Goal: Task Accomplishment & Management: Manage account settings

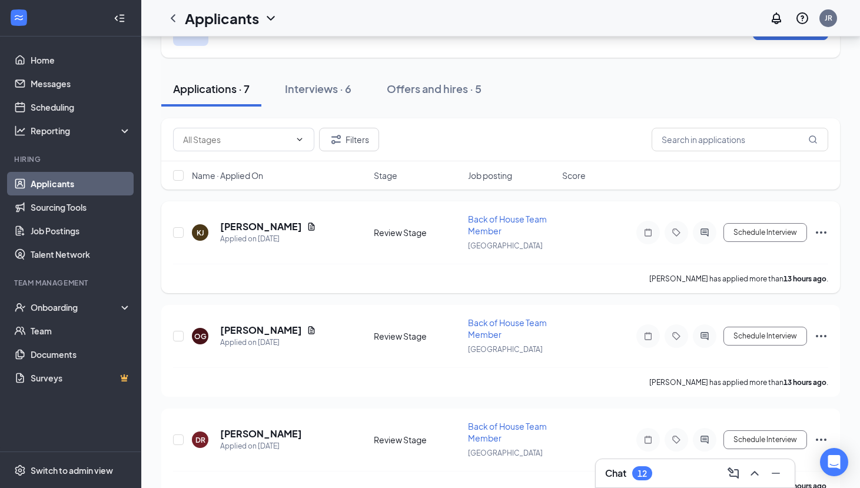
scroll to position [71, 0]
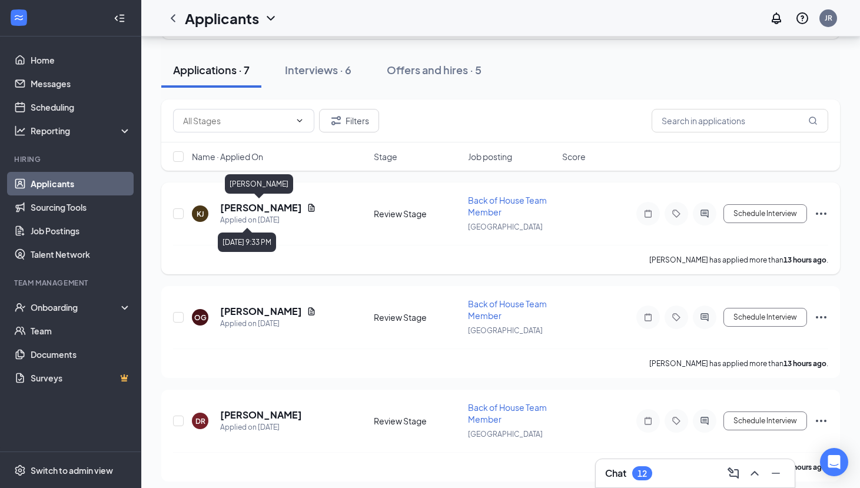
click at [275, 210] on h5 "[PERSON_NAME]" at bounding box center [261, 207] width 82 height 13
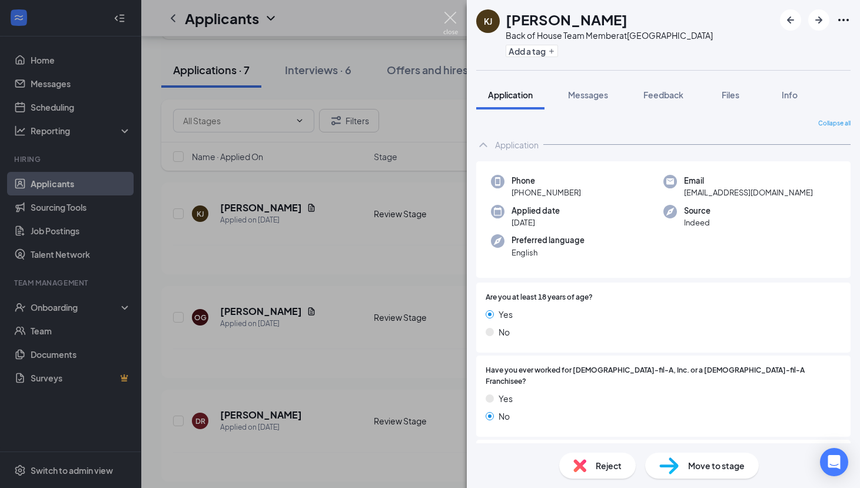
click at [451, 19] on img at bounding box center [450, 23] width 15 height 23
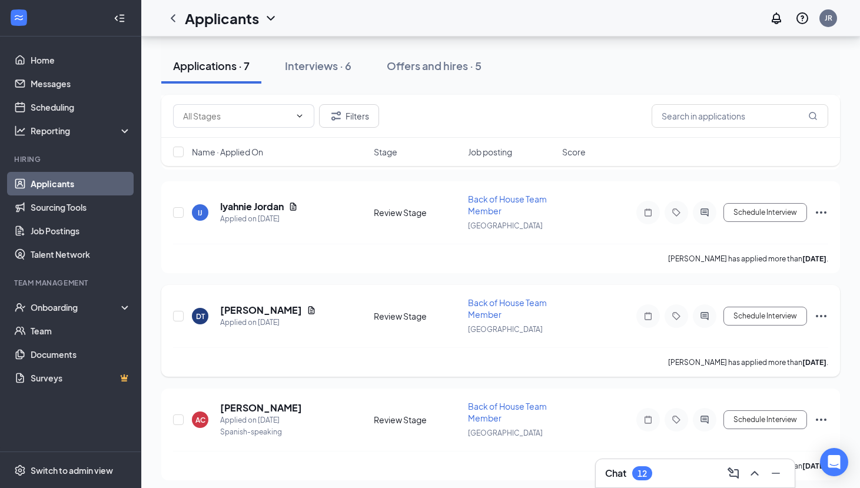
scroll to position [470, 0]
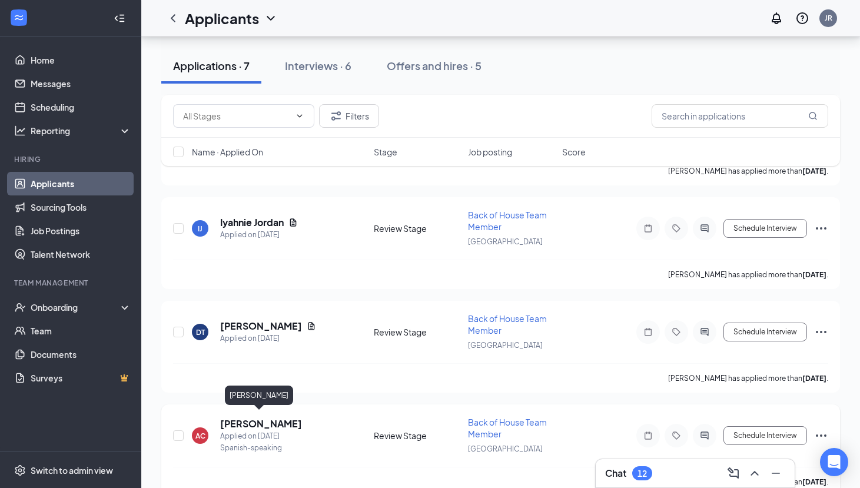
click at [273, 417] on h5 "[PERSON_NAME]" at bounding box center [261, 423] width 82 height 13
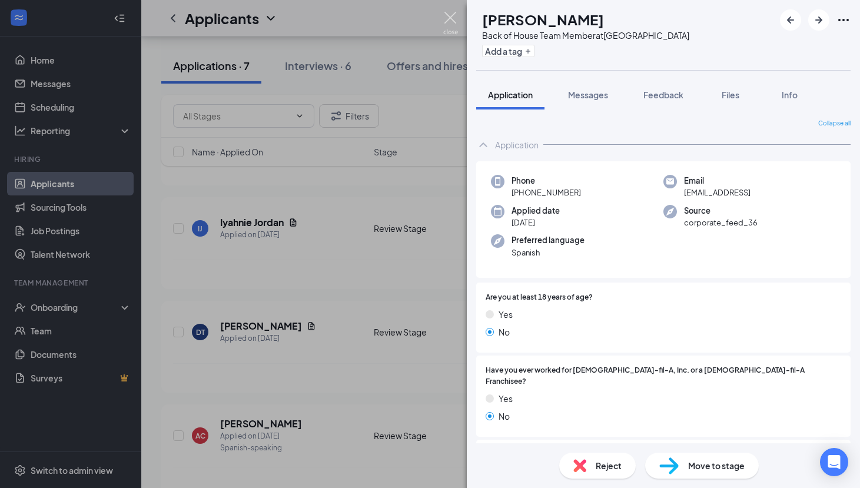
click at [448, 34] on img at bounding box center [450, 23] width 15 height 23
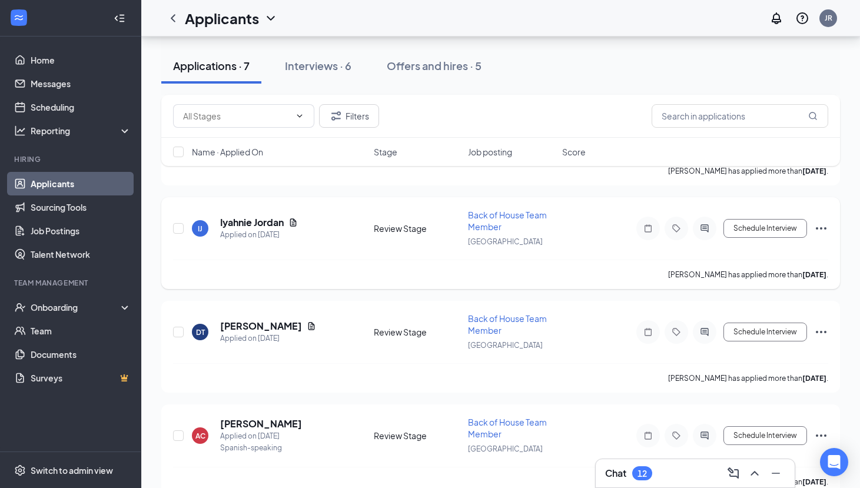
click at [414, 271] on div "[PERSON_NAME] has applied more than [DATE] ." at bounding box center [500, 274] width 655 height 29
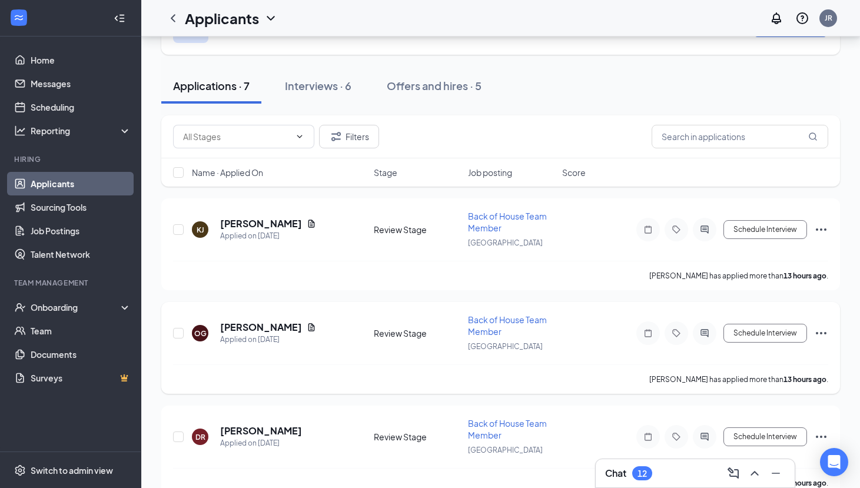
scroll to position [55, 0]
click at [245, 325] on h5 "[PERSON_NAME]" at bounding box center [261, 326] width 82 height 13
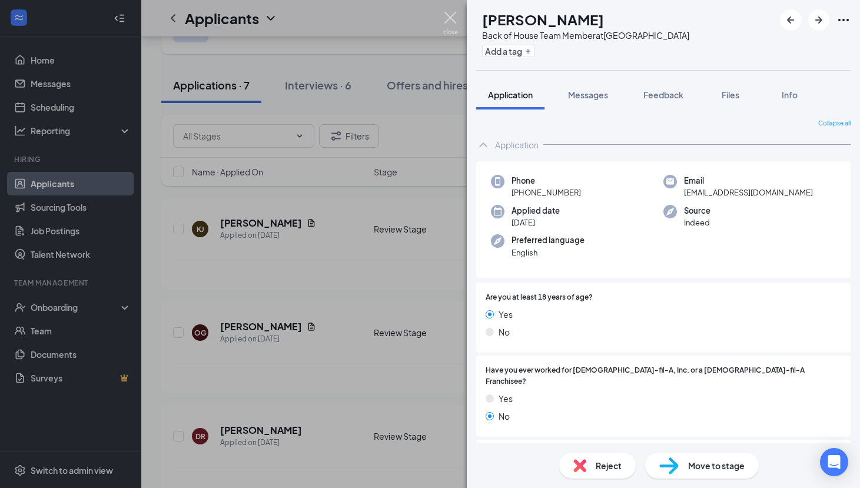
click at [446, 12] on img at bounding box center [450, 23] width 15 height 23
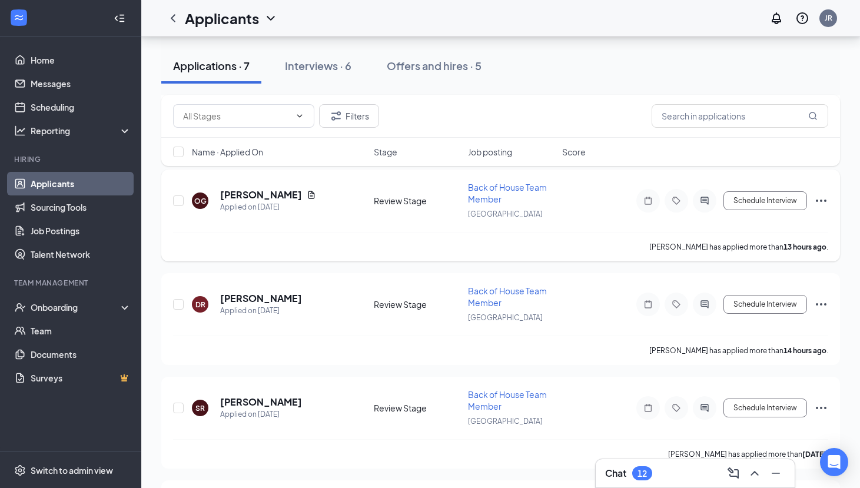
scroll to position [190, 0]
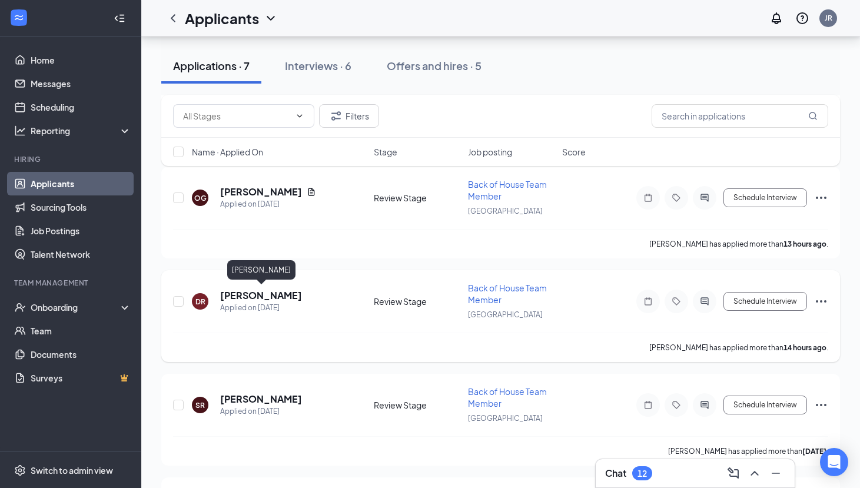
click at [274, 291] on h5 "[PERSON_NAME]" at bounding box center [261, 295] width 82 height 13
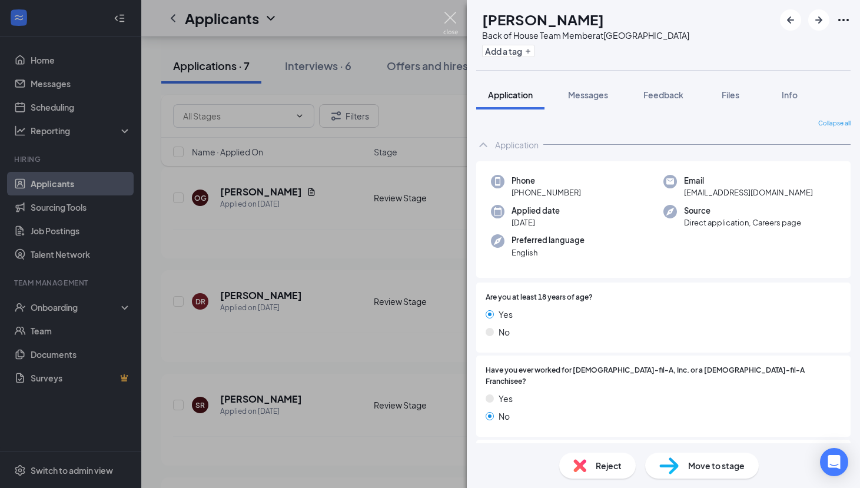
click at [454, 19] on img at bounding box center [450, 23] width 15 height 23
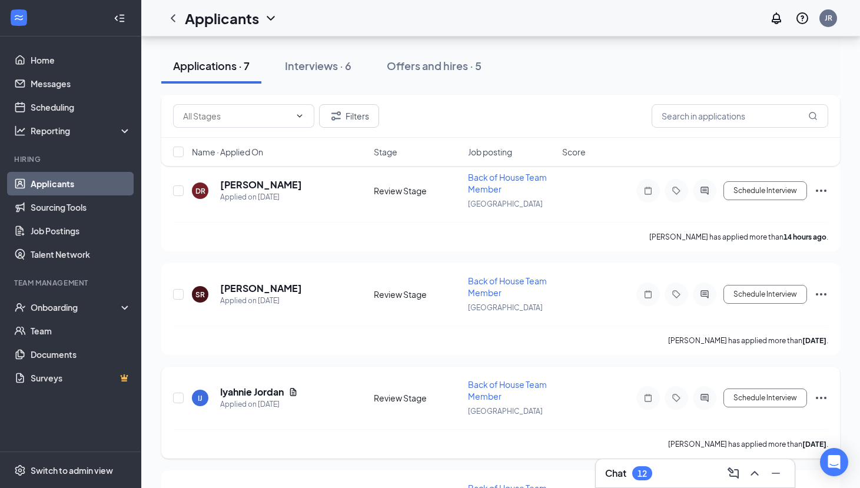
scroll to position [316, 0]
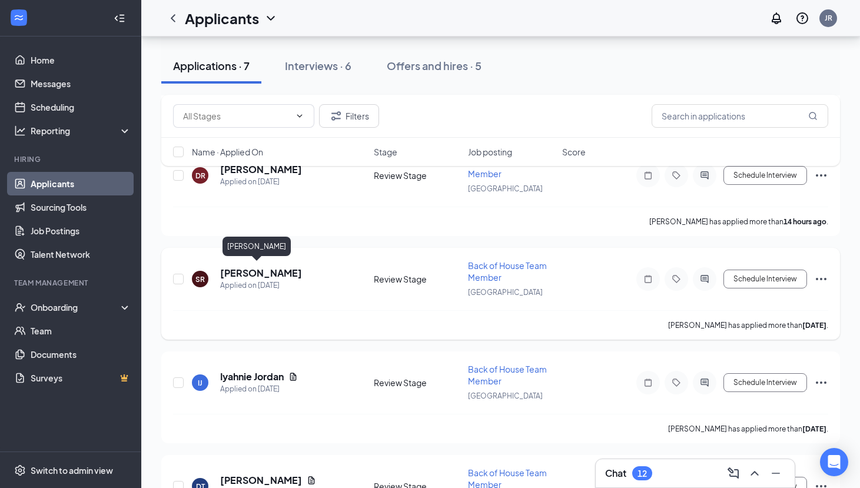
click at [239, 270] on h5 "[PERSON_NAME]" at bounding box center [261, 273] width 82 height 13
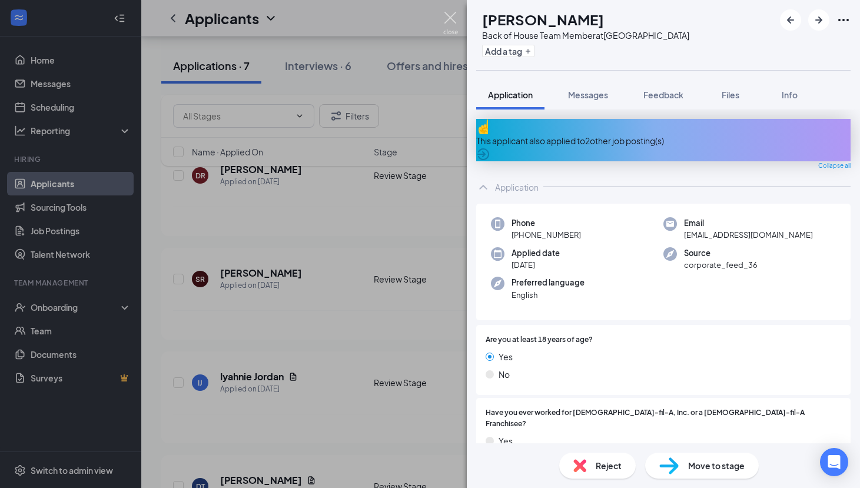
click at [454, 19] on img at bounding box center [450, 23] width 15 height 23
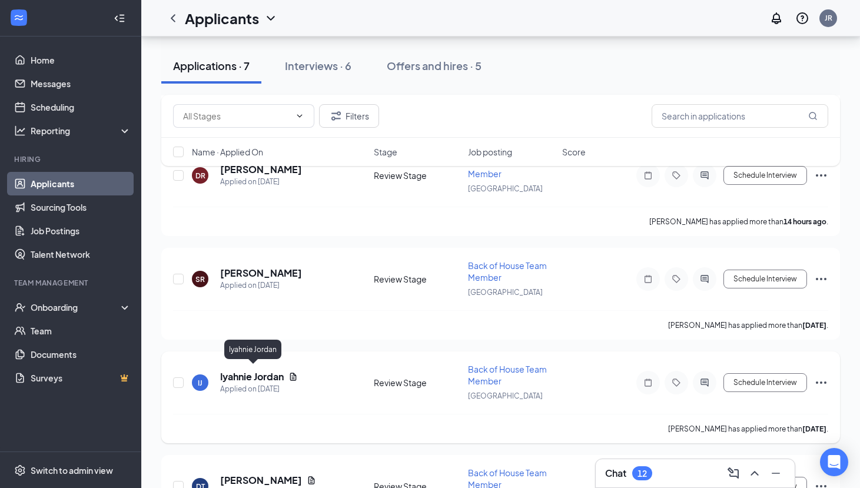
scroll to position [486, 0]
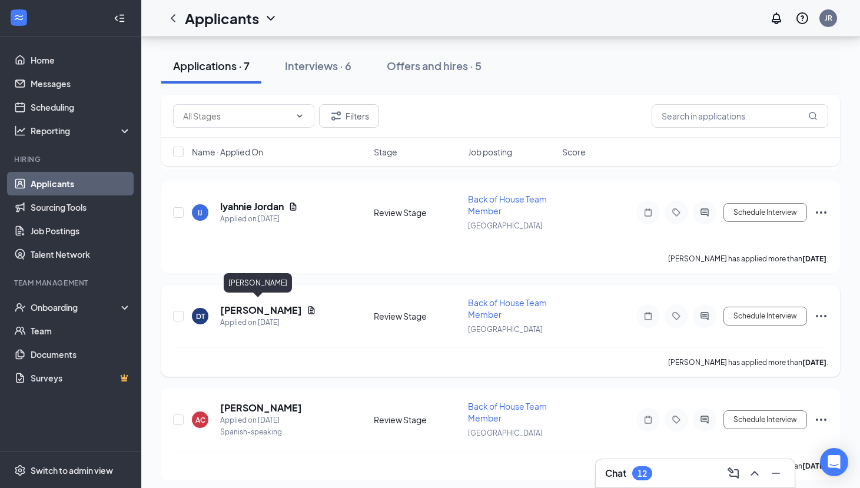
click at [271, 305] on h5 "[PERSON_NAME]" at bounding box center [261, 310] width 82 height 13
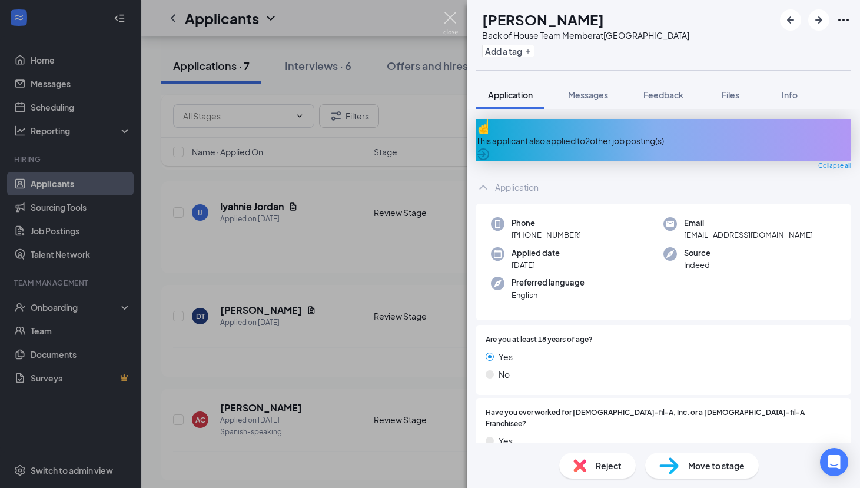
click at [453, 18] on img at bounding box center [450, 23] width 15 height 23
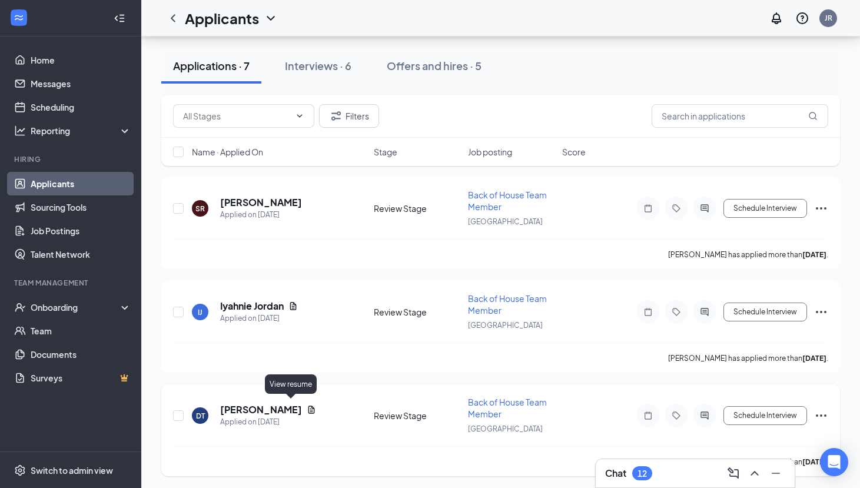
scroll to position [386, 0]
click at [234, 301] on h5 "Iyahnie Jordan" at bounding box center [252, 307] width 64 height 13
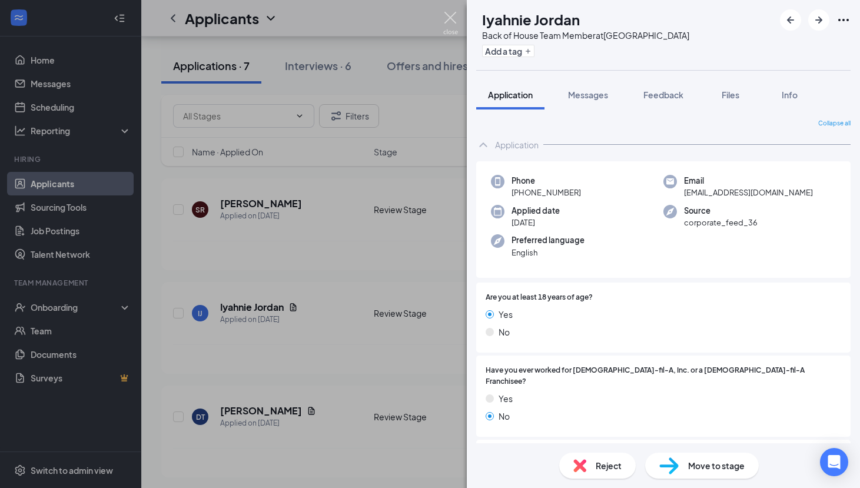
click at [456, 18] on img at bounding box center [450, 23] width 15 height 23
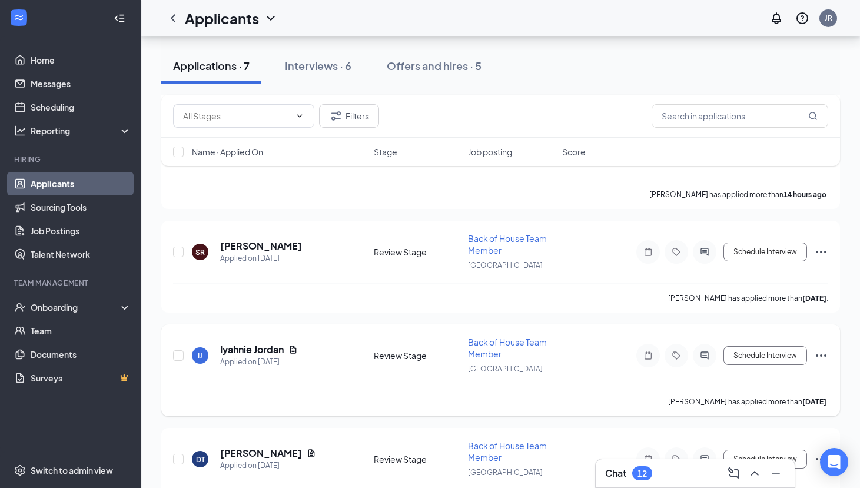
scroll to position [343, 0]
click at [264, 243] on h5 "[PERSON_NAME]" at bounding box center [261, 246] width 82 height 13
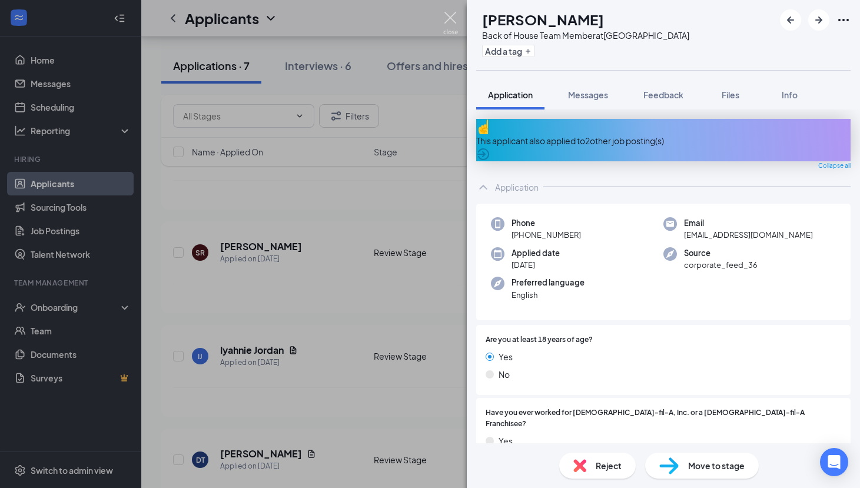
click at [444, 16] on img at bounding box center [450, 23] width 15 height 23
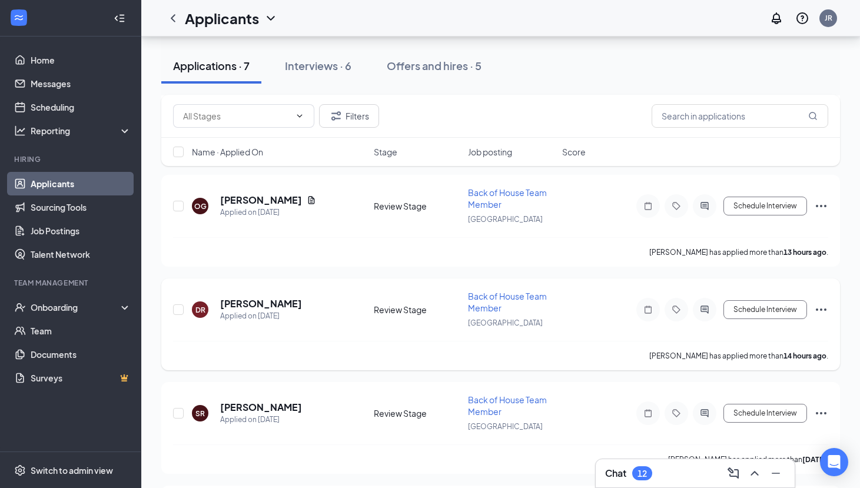
scroll to position [174, 0]
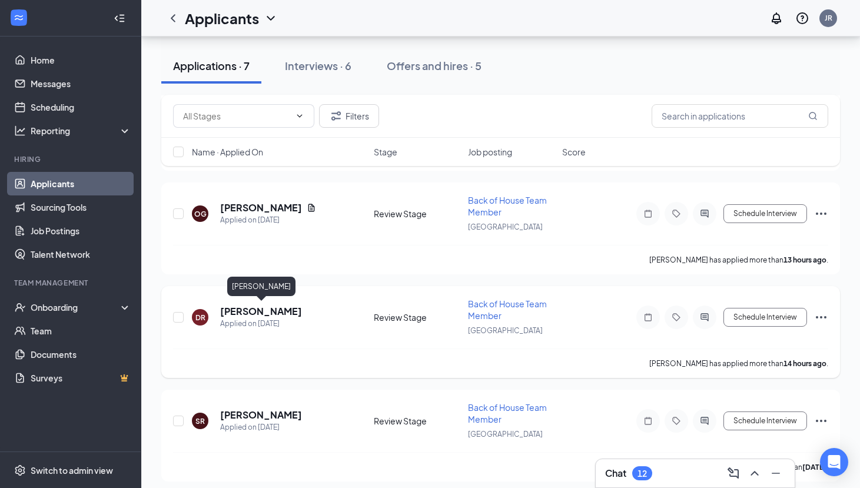
click at [273, 308] on h5 "[PERSON_NAME]" at bounding box center [261, 311] width 82 height 13
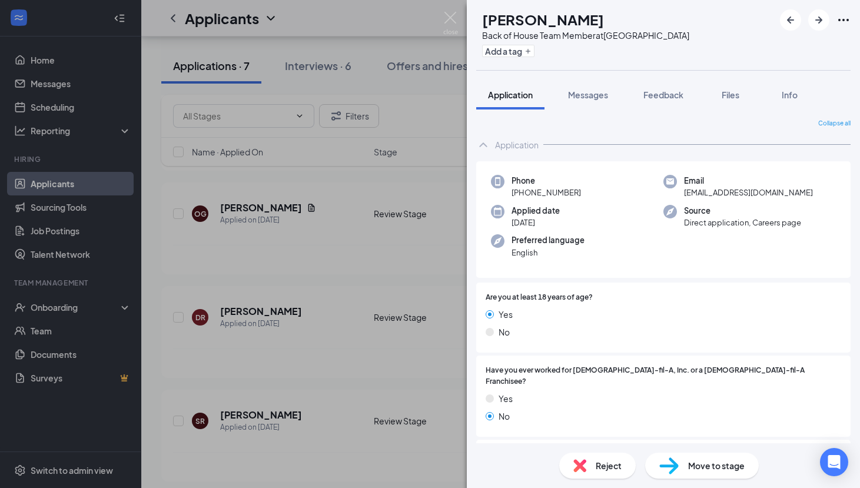
click at [447, 4] on div "[PERSON_NAME] Back of House Team Member at [GEOGRAPHIC_DATA] Add a tag Applicat…" at bounding box center [430, 244] width 860 height 488
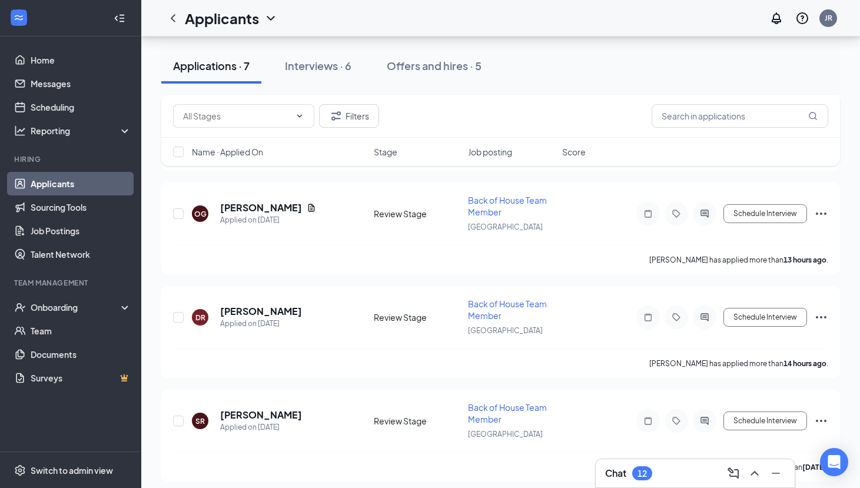
click at [455, 21] on div "Applicants JR" at bounding box center [500, 18] width 719 height 36
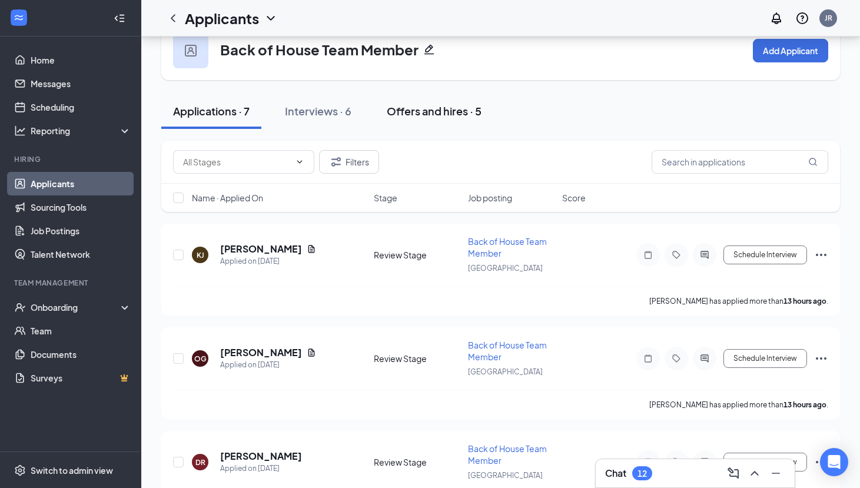
scroll to position [22, 0]
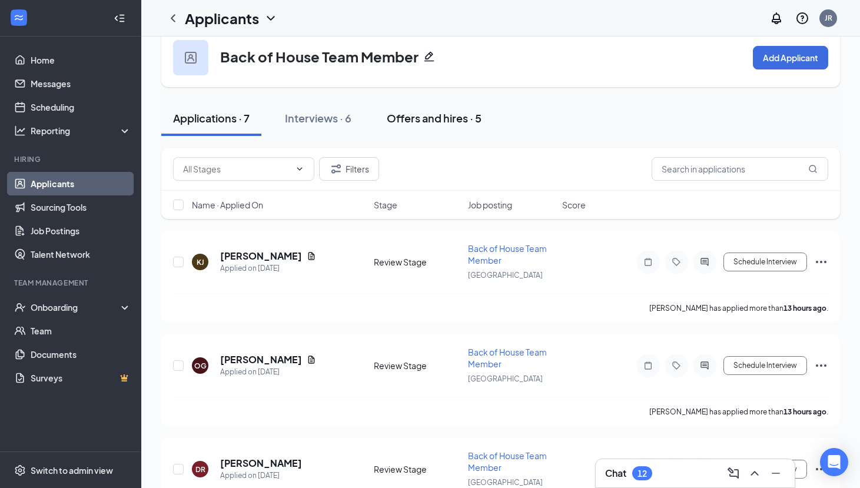
click at [447, 122] on div "Offers and hires · 5" at bounding box center [434, 118] width 95 height 15
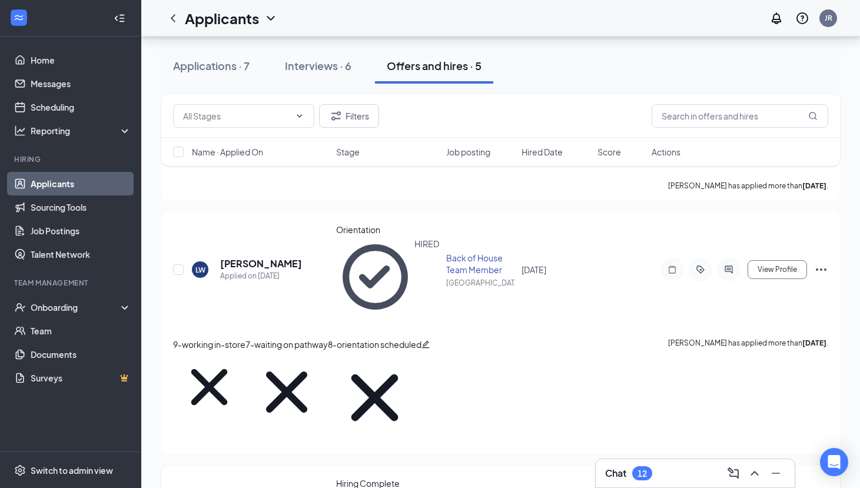
scroll to position [201, 0]
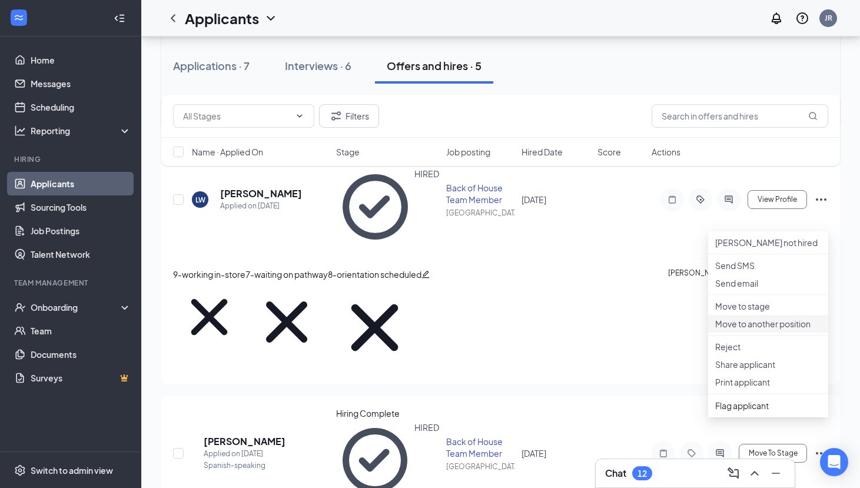
scroll to position [275, 0]
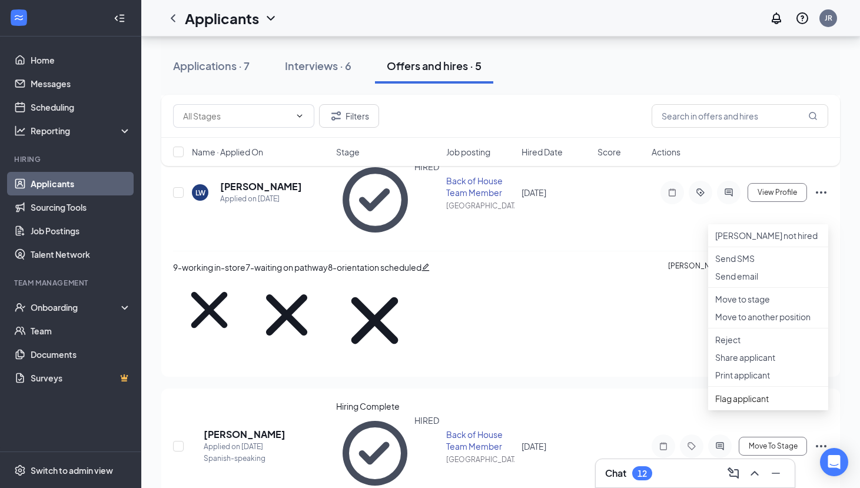
click at [564, 381] on div "KF [PERSON_NAME] Applied on [DATE] Hiring Complete HIRED Back of House Team Mem…" at bounding box center [500, 413] width 679 height 870
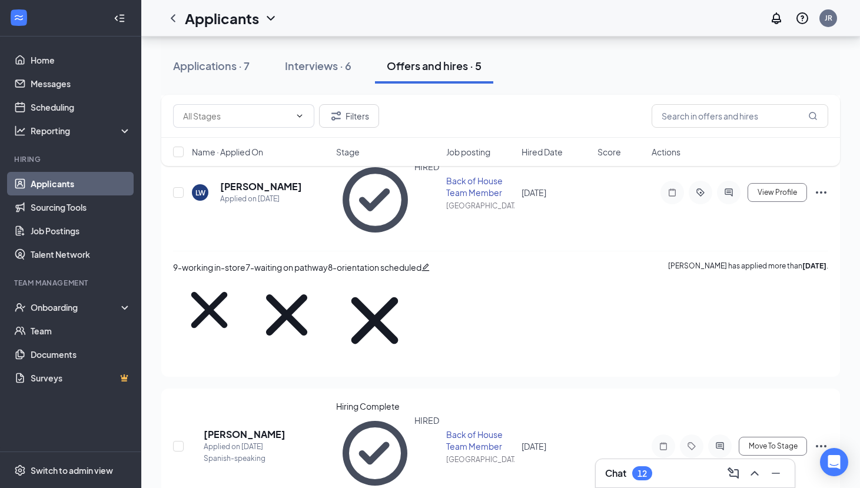
scroll to position [0, 0]
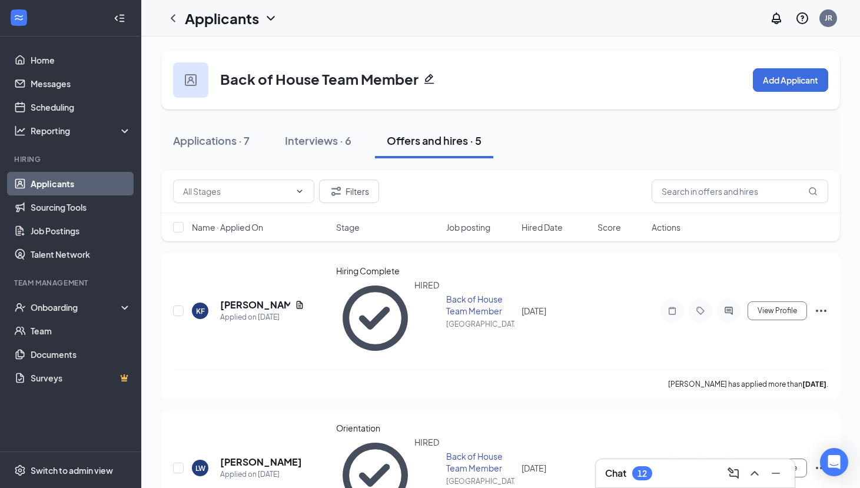
click at [519, 123] on div "Applications · 7 Interviews · 6 Offers and hires · 5" at bounding box center [500, 140] width 679 height 35
click at [503, 131] on div "Applications · 7 Interviews · 6 Offers and hires · 5" at bounding box center [500, 140] width 679 height 35
